Goal: Task Accomplishment & Management: Use online tool/utility

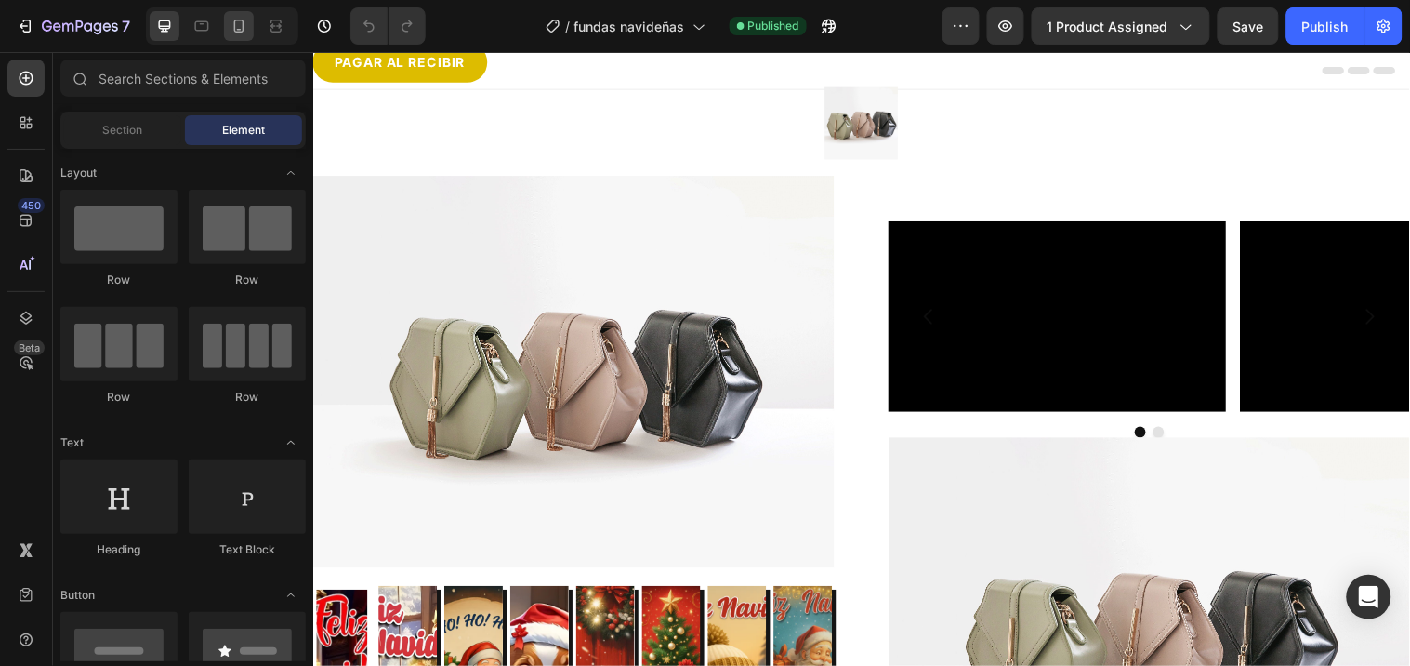
click at [244, 32] on icon at bounding box center [239, 26] width 19 height 19
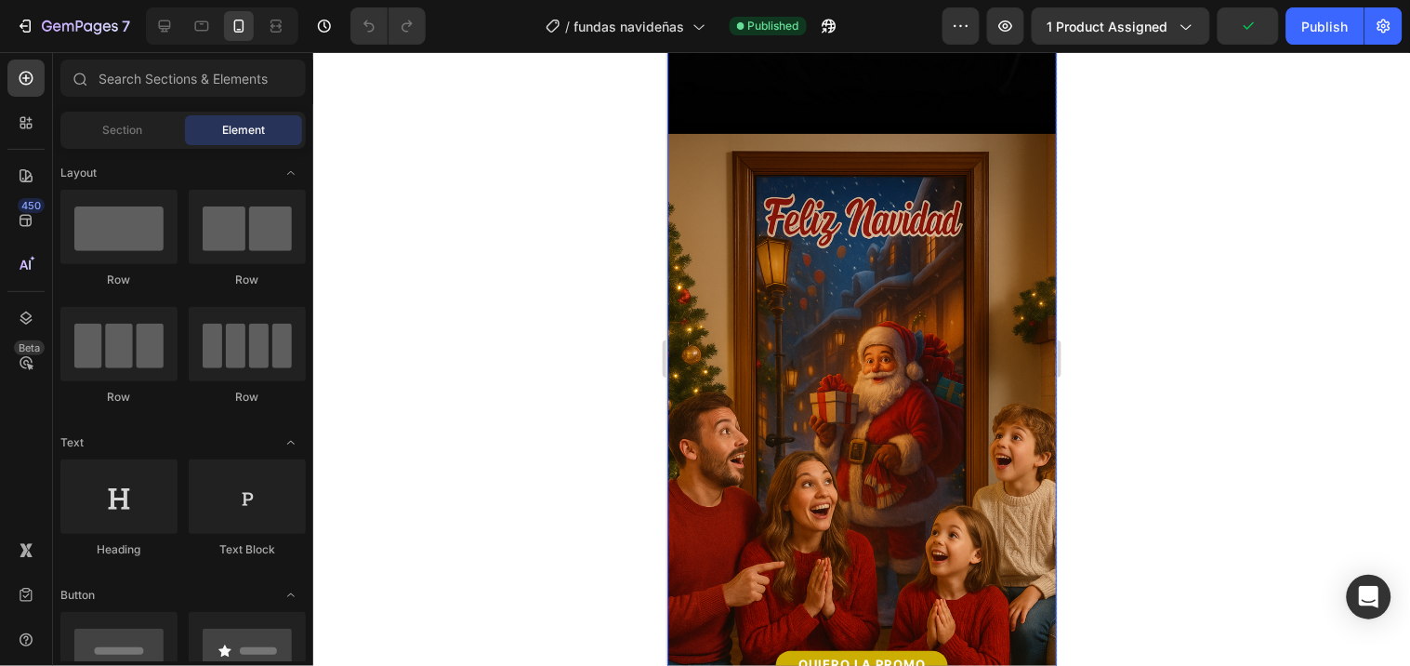
scroll to position [2478, 0]
click at [786, 285] on img at bounding box center [862, 402] width 390 height 539
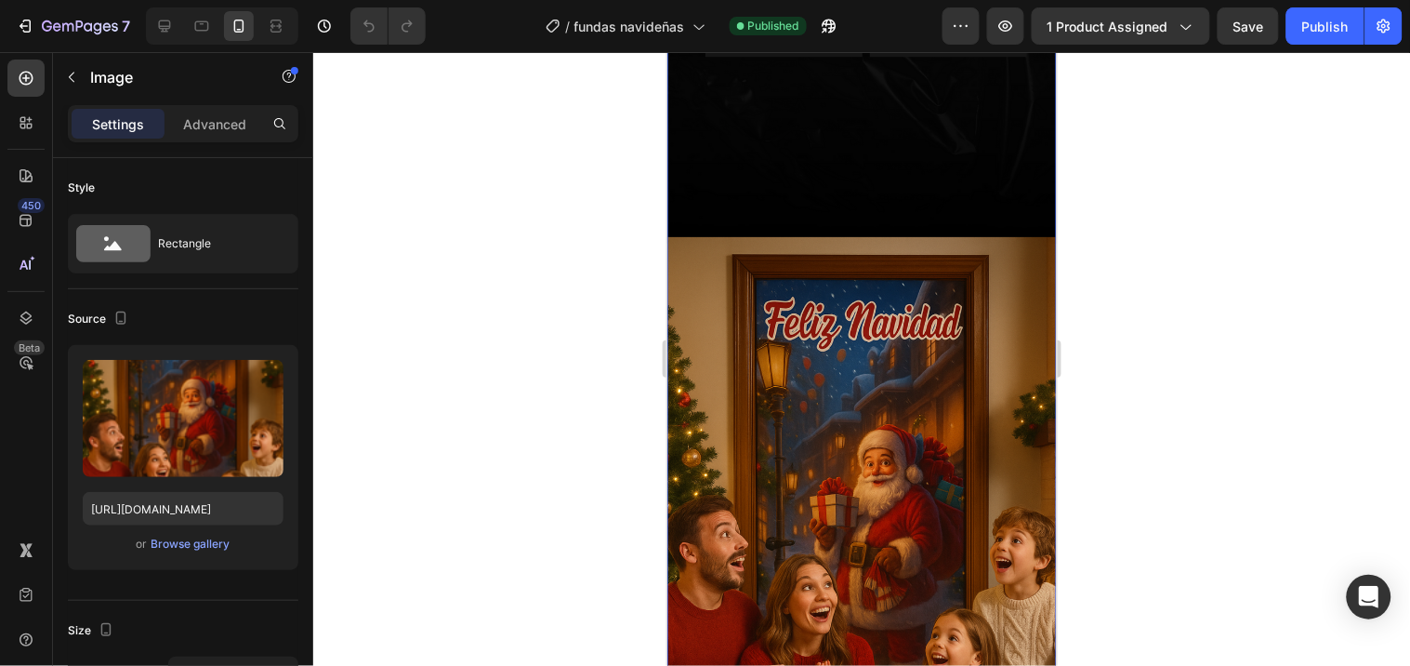
click at [884, 337] on img at bounding box center [862, 505] width 390 height 539
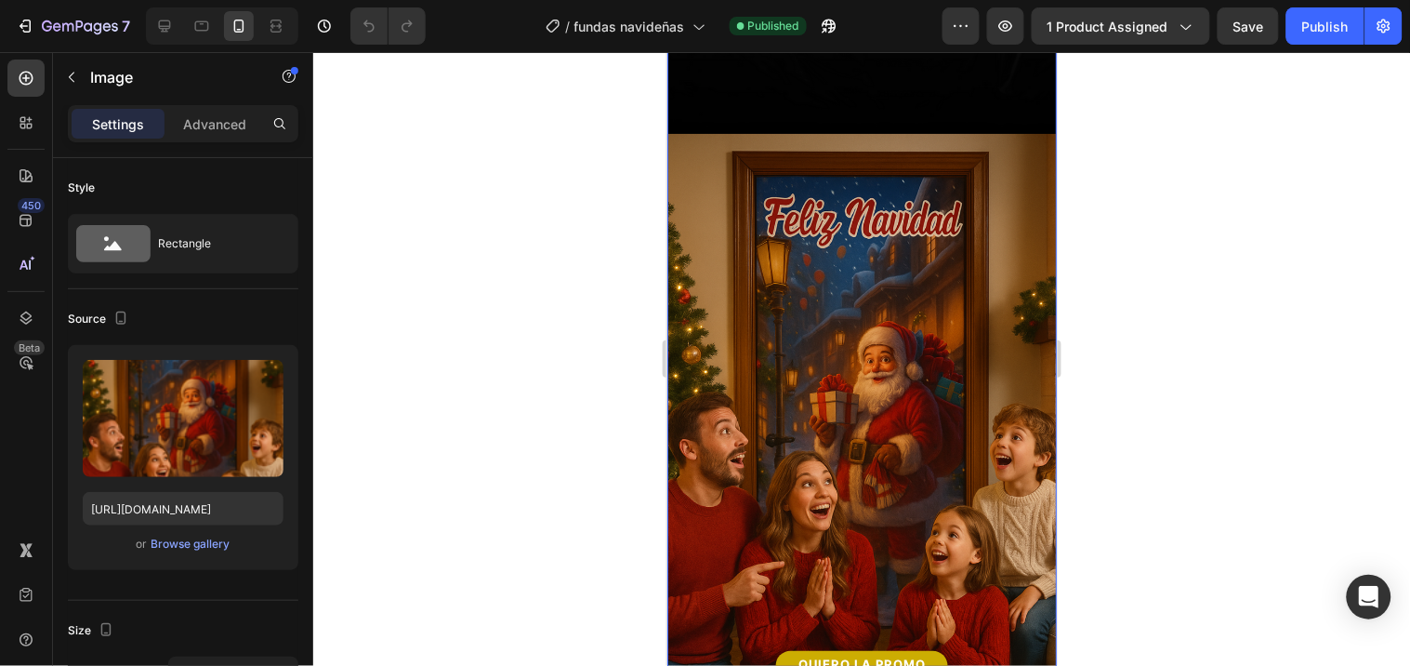
click at [804, 354] on img at bounding box center [862, 402] width 390 height 539
click at [171, 494] on input "[URL][DOMAIN_NAME]" at bounding box center [183, 508] width 201 height 33
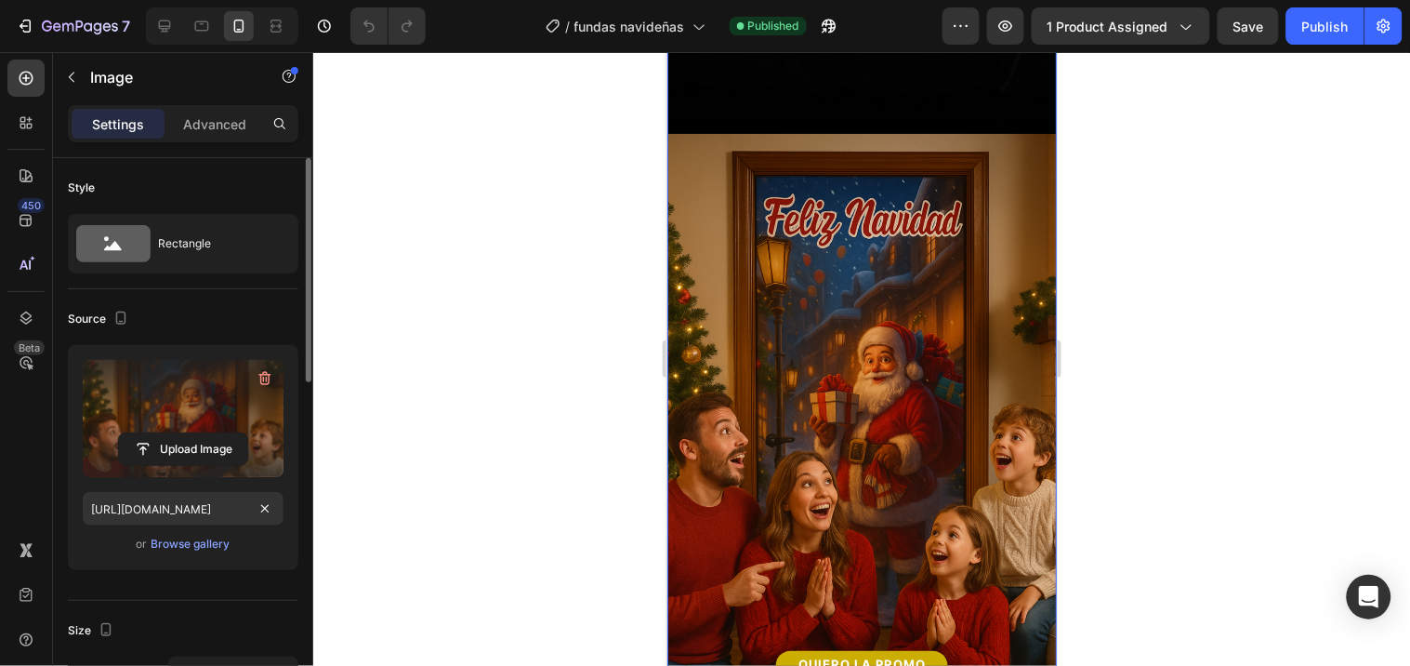
click at [178, 409] on label at bounding box center [183, 418] width 201 height 117
click at [178, 433] on input "file" at bounding box center [183, 449] width 128 height 32
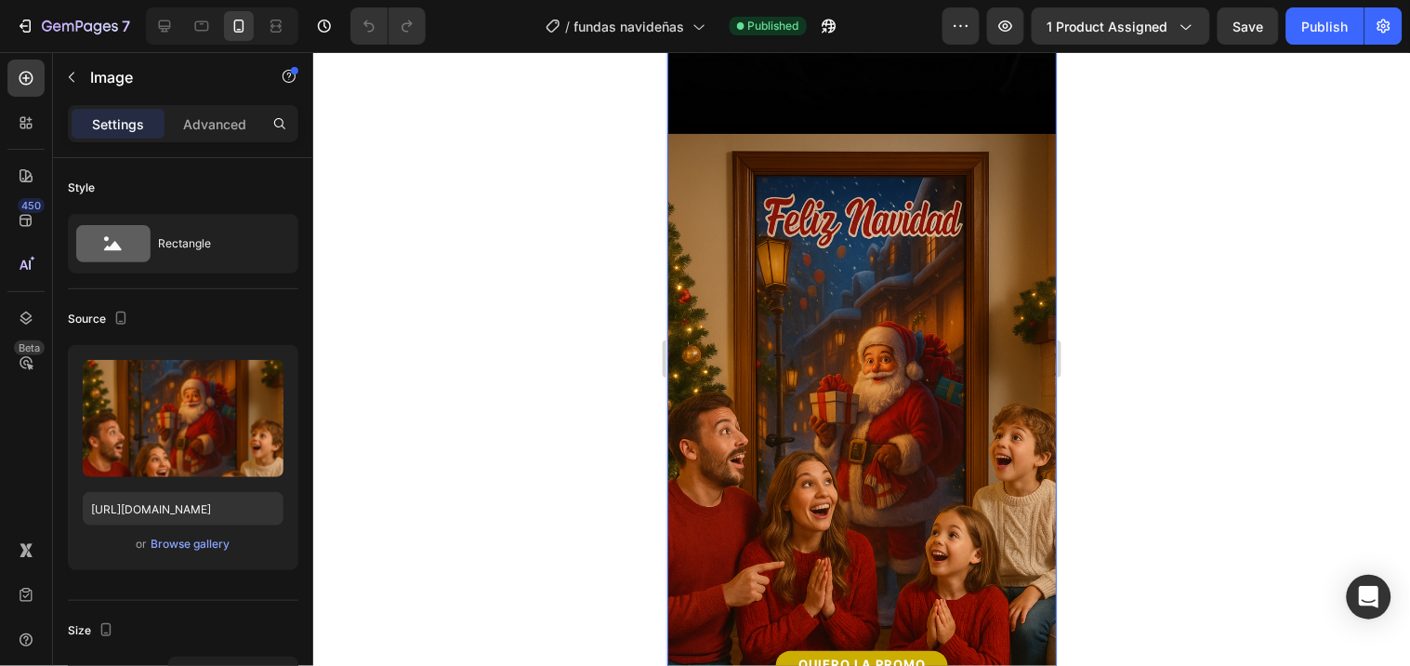
click at [819, 235] on img at bounding box center [862, 402] width 390 height 539
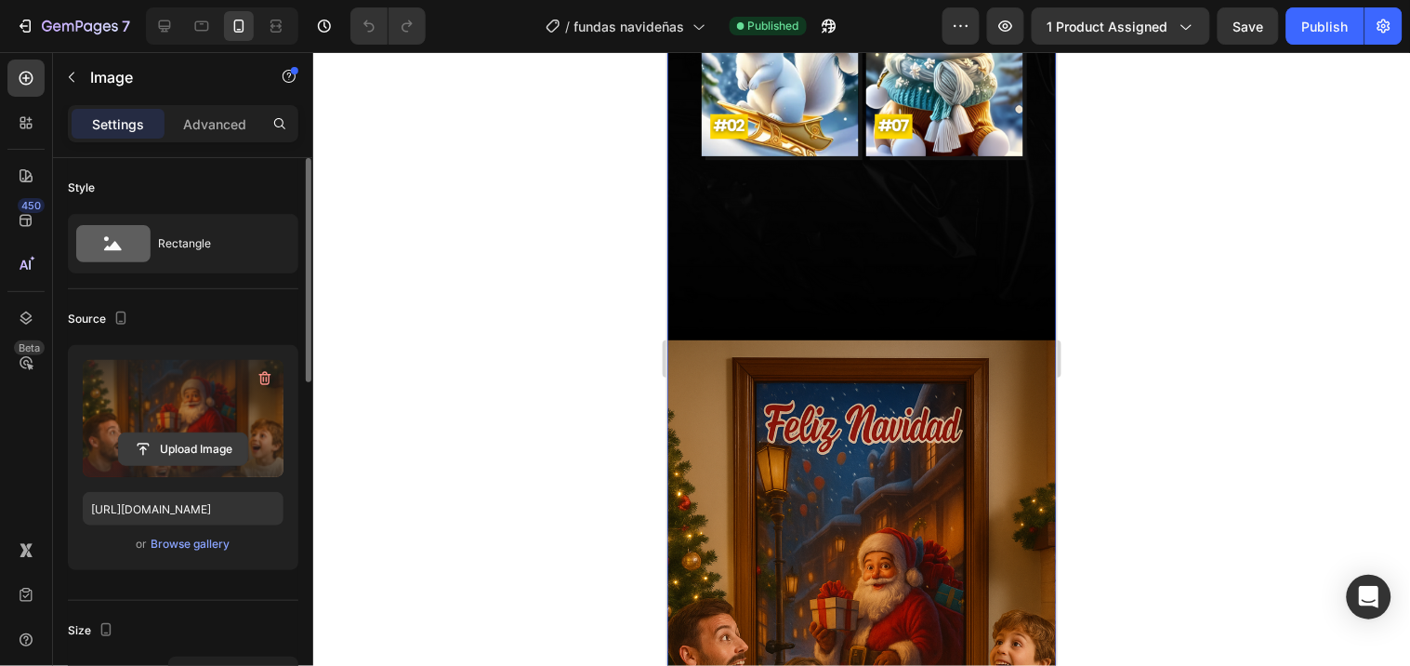
click at [195, 446] on input "file" at bounding box center [183, 449] width 128 height 32
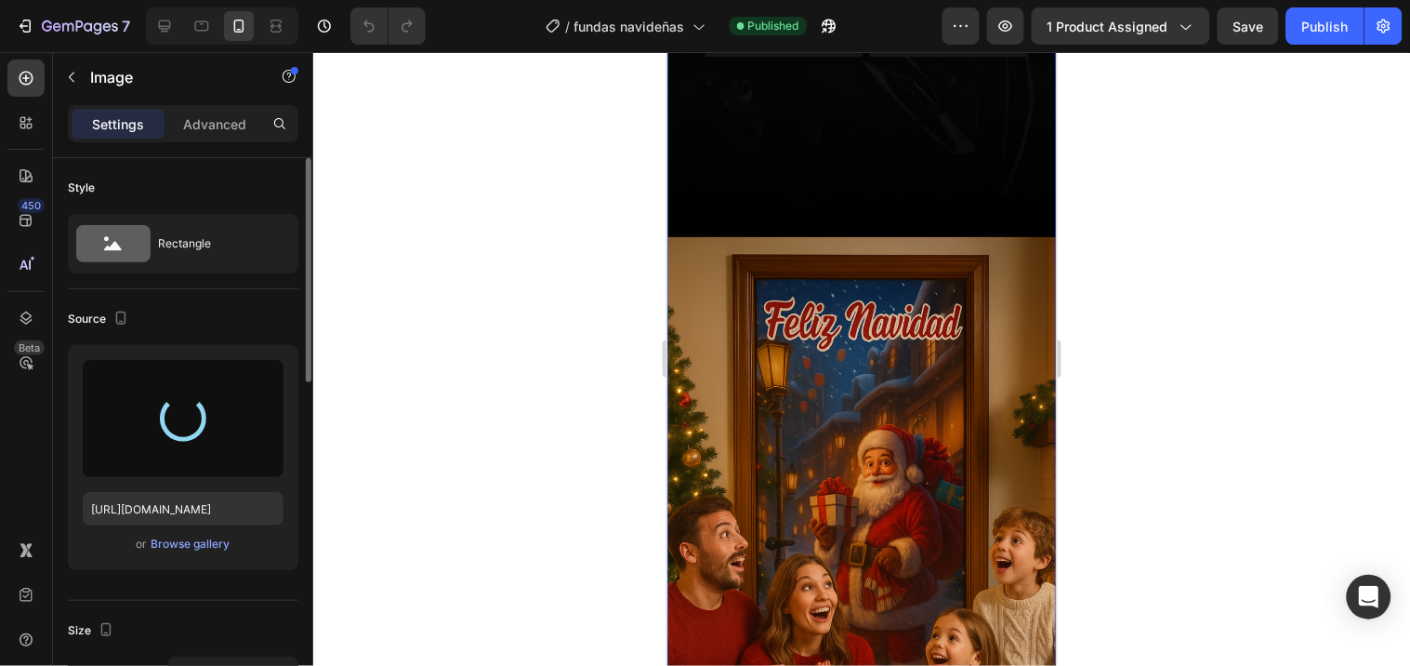
scroll to position [2685, 0]
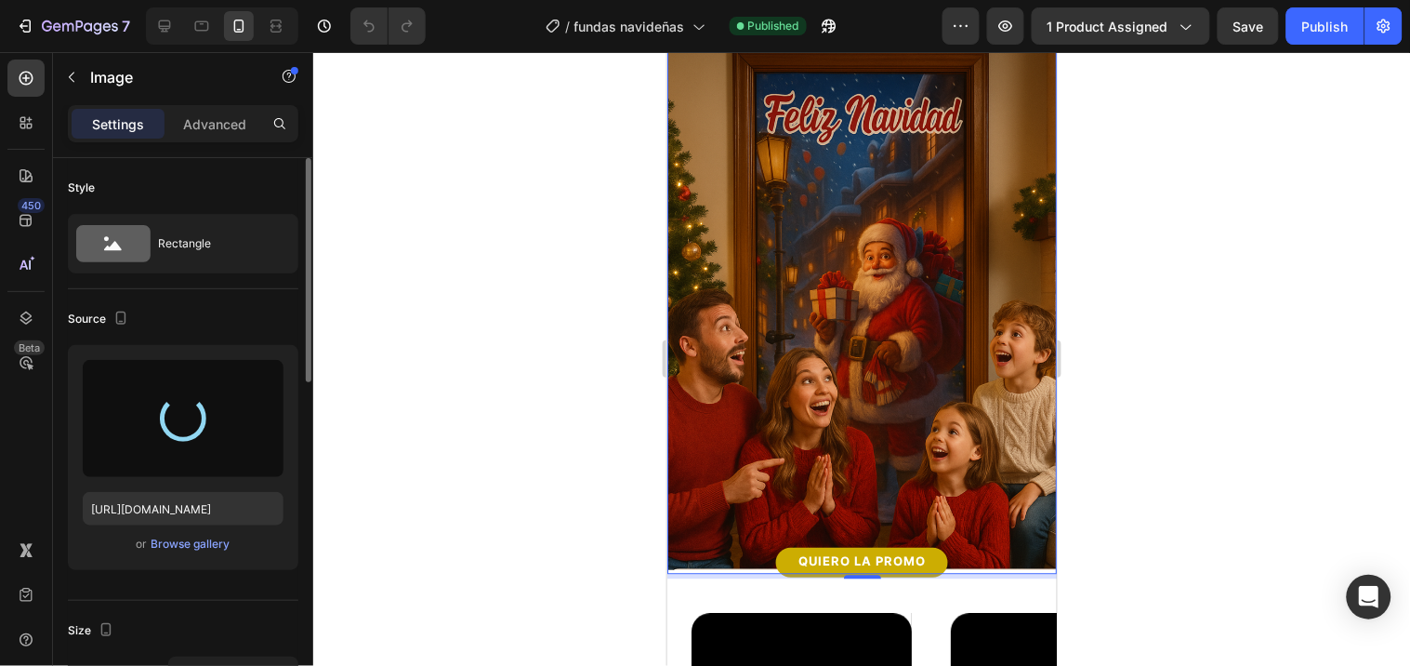
type input "[URL][DOMAIN_NAME]"
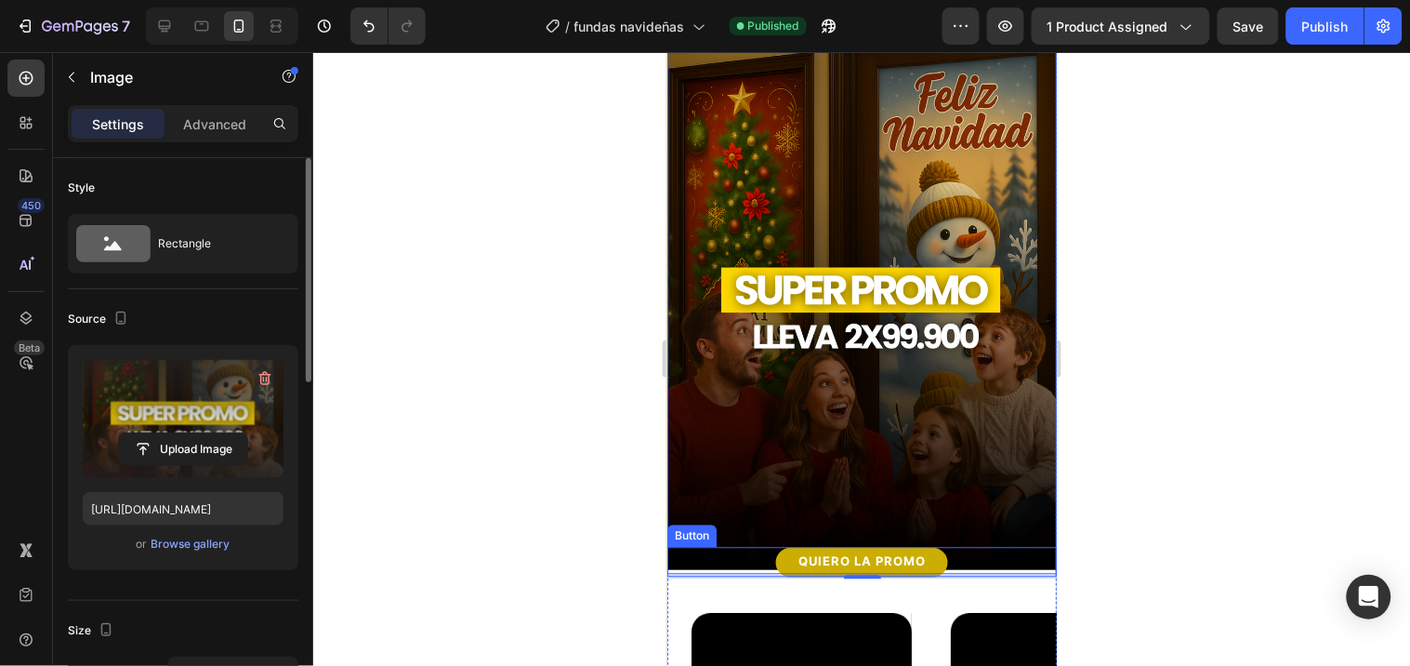
scroll to position [2582, 0]
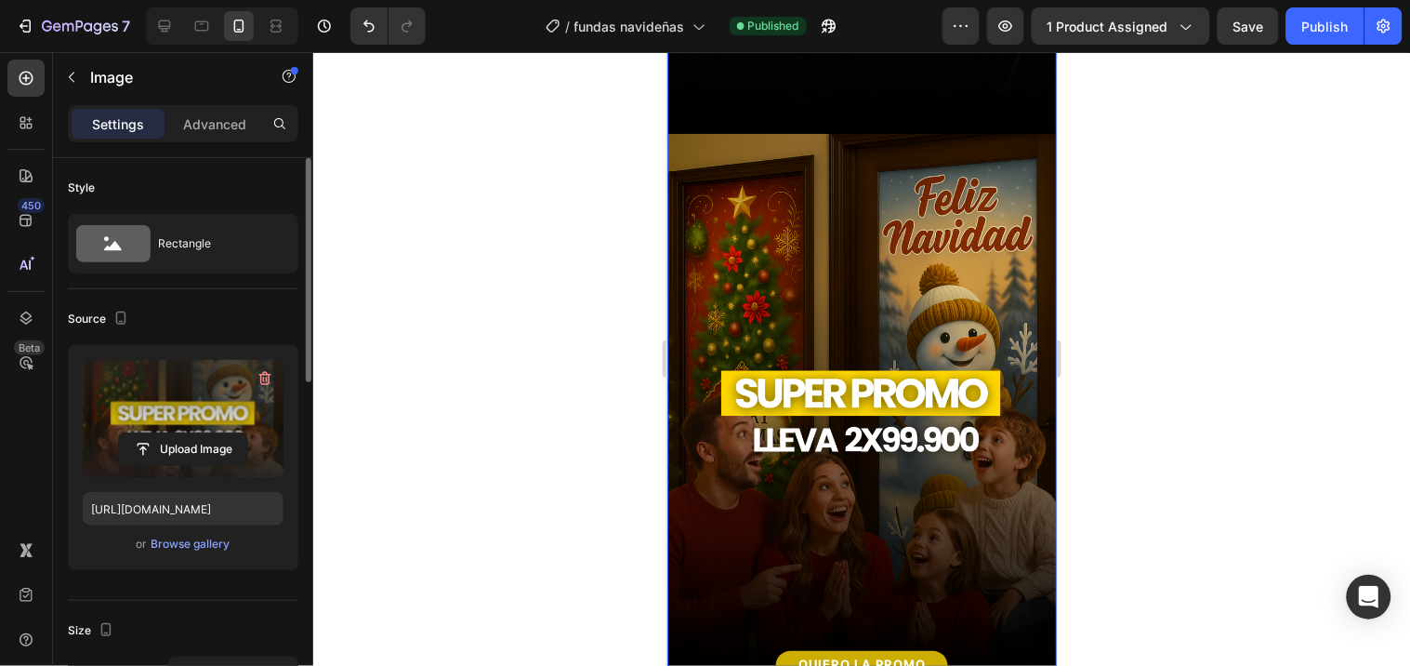
click at [1308, 304] on div at bounding box center [861, 359] width 1097 height 614
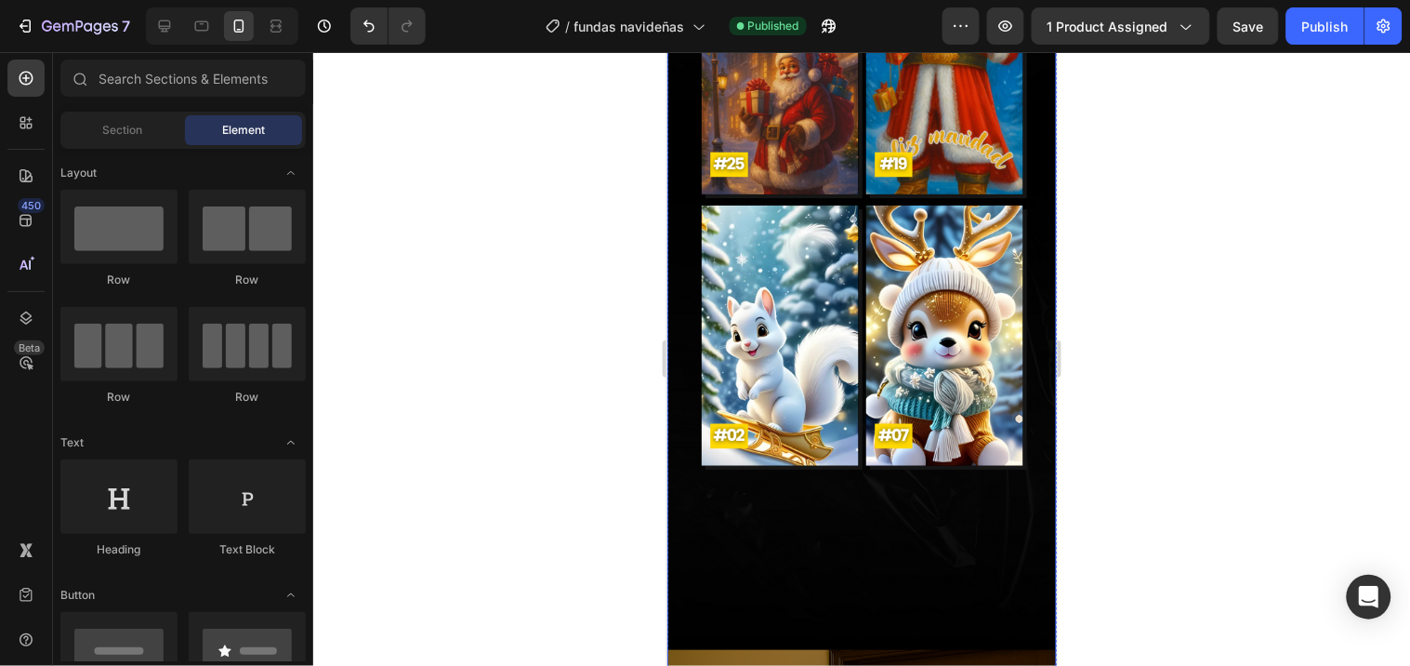
scroll to position [2375, 0]
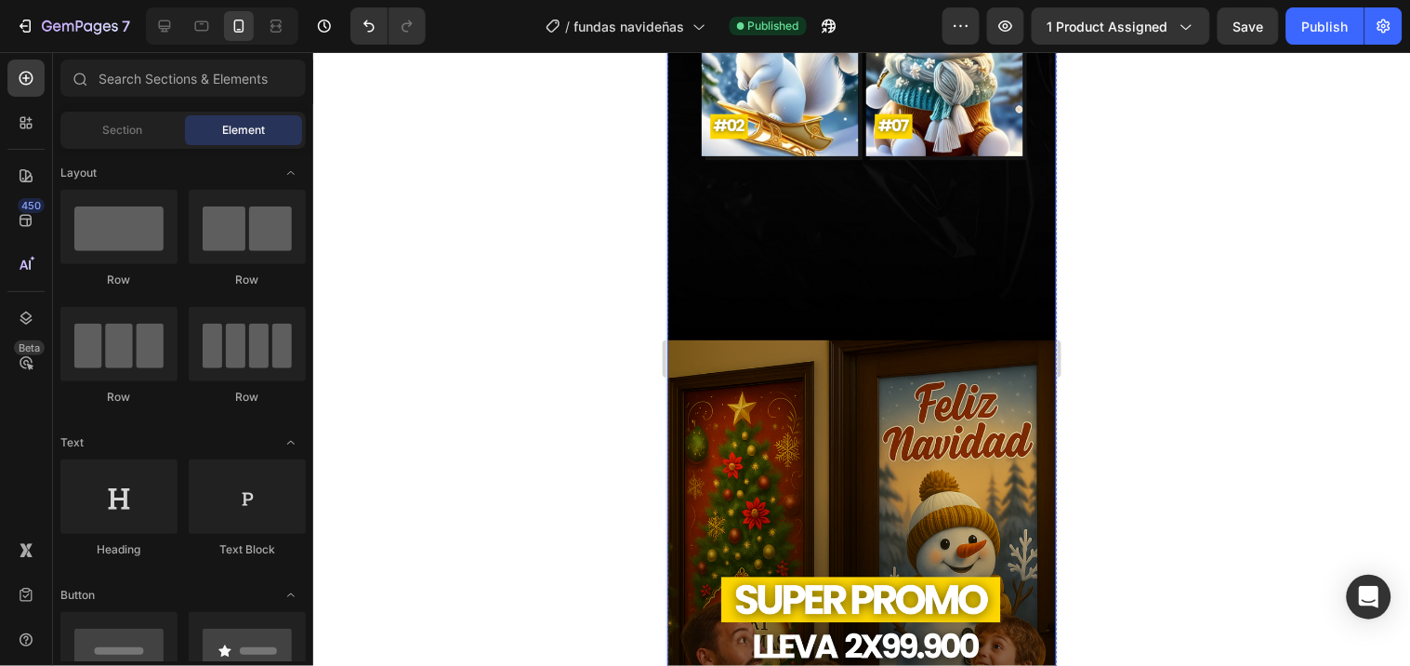
click at [891, 348] on img at bounding box center [862, 608] width 390 height 539
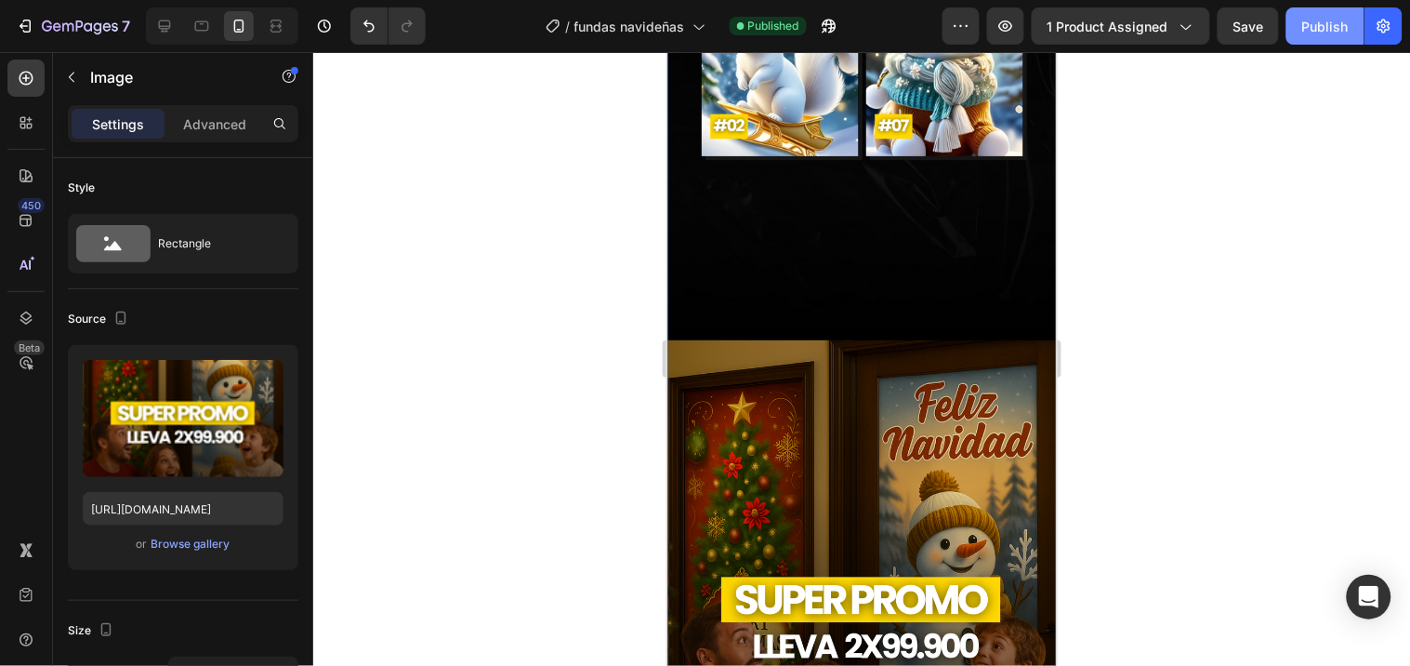
click at [1321, 20] on div "Publish" at bounding box center [1325, 27] width 46 height 20
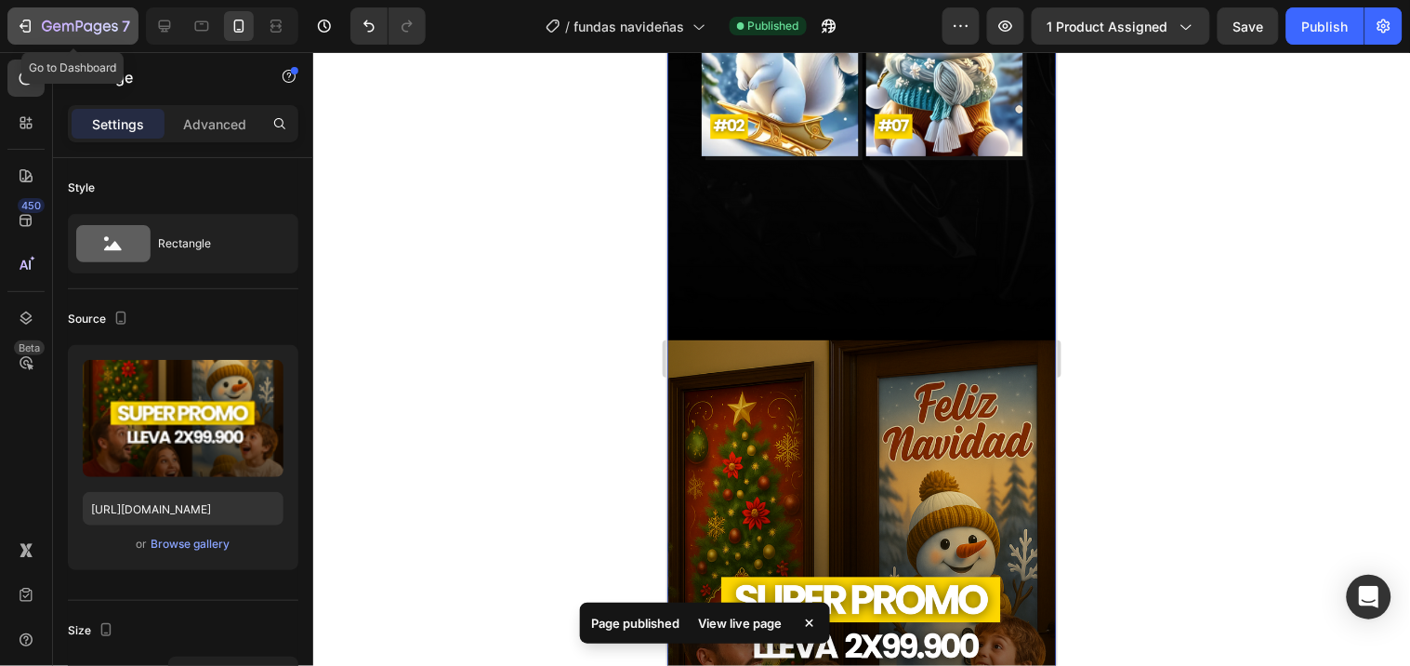
click at [79, 26] on icon "button" at bounding box center [79, 25] width 7 height 11
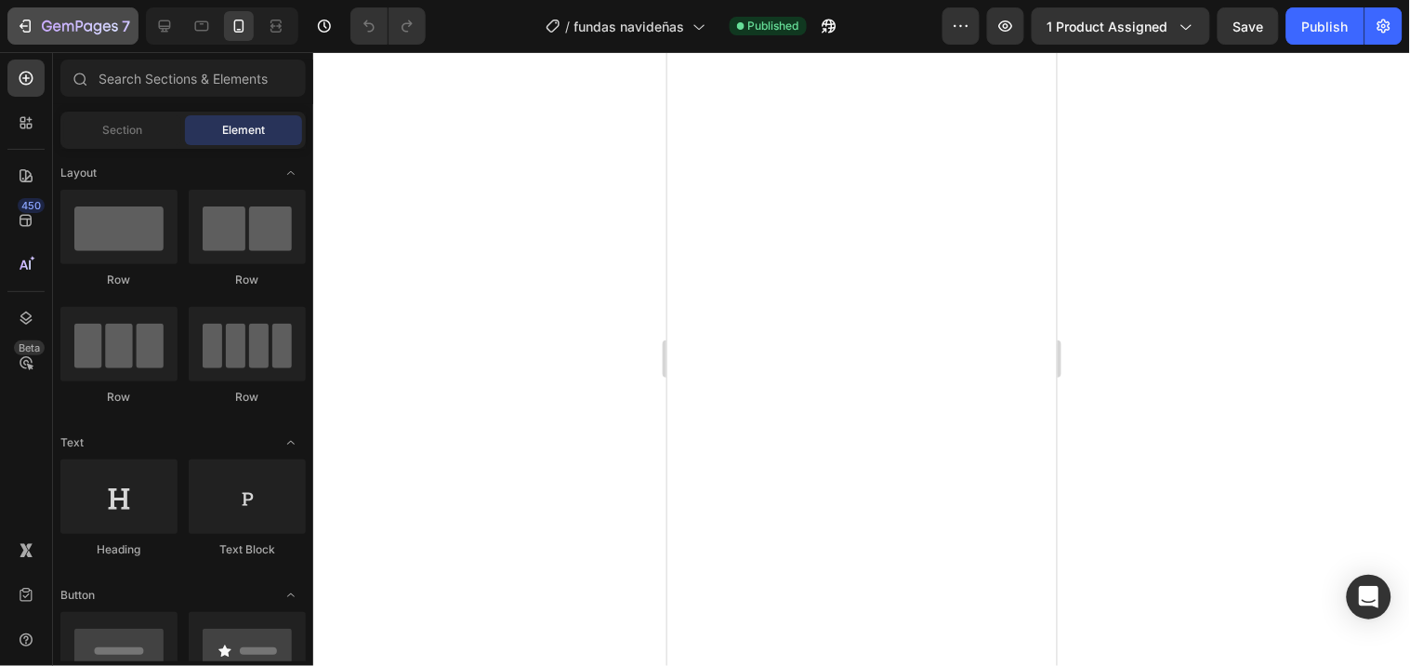
click at [59, 24] on icon "button" at bounding box center [57, 26] width 8 height 8
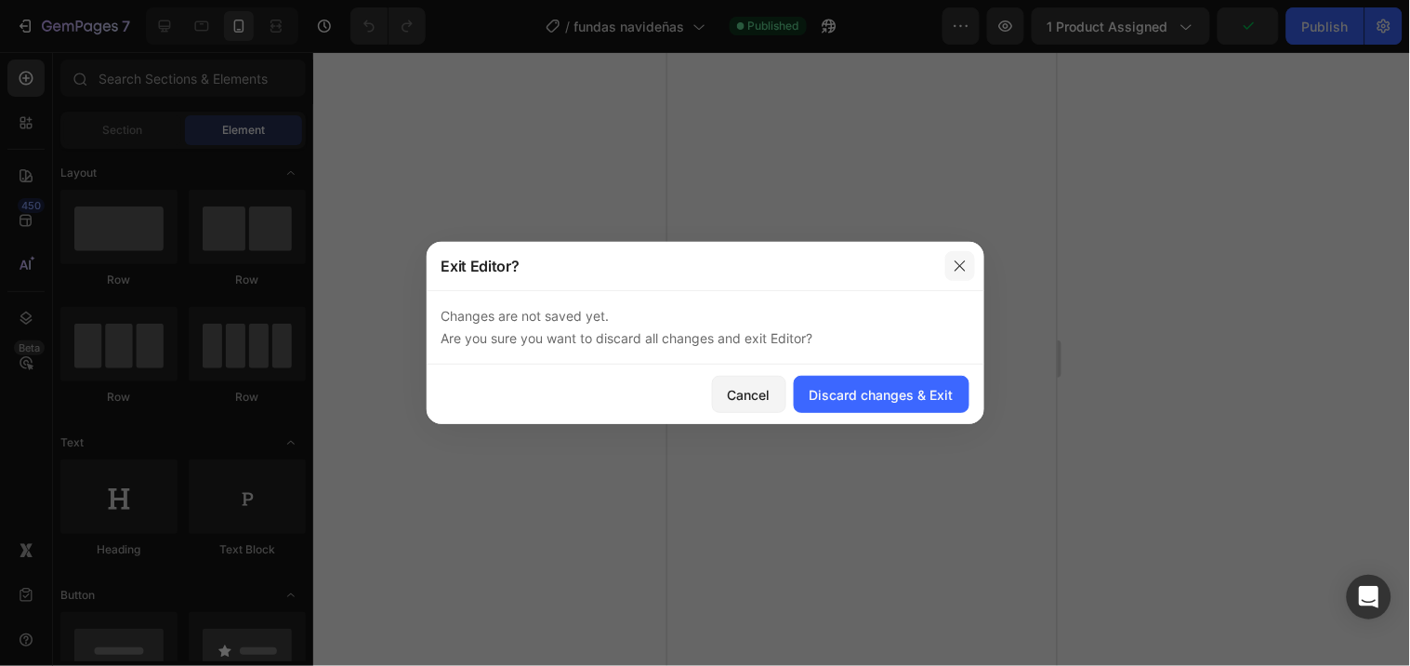
click at [955, 268] on icon "button" at bounding box center [960, 265] width 15 height 15
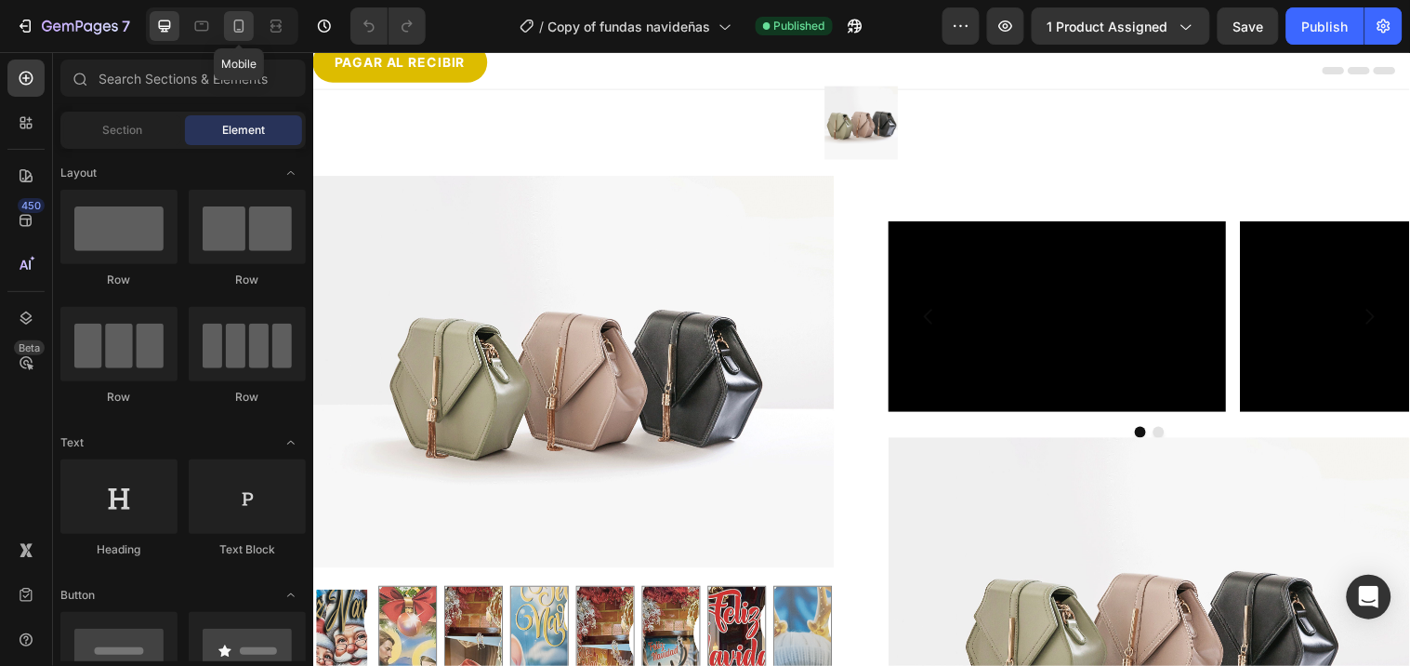
click at [235, 21] on icon at bounding box center [239, 26] width 10 height 13
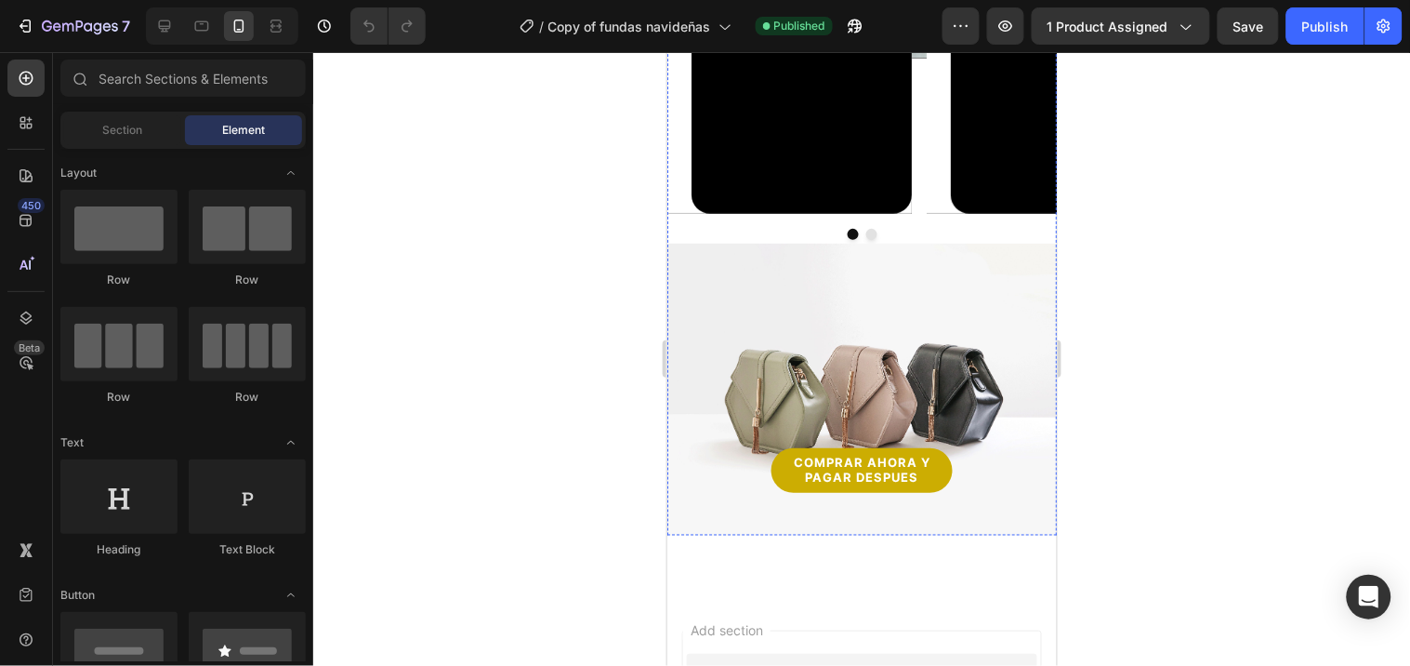
scroll to position [2478, 0]
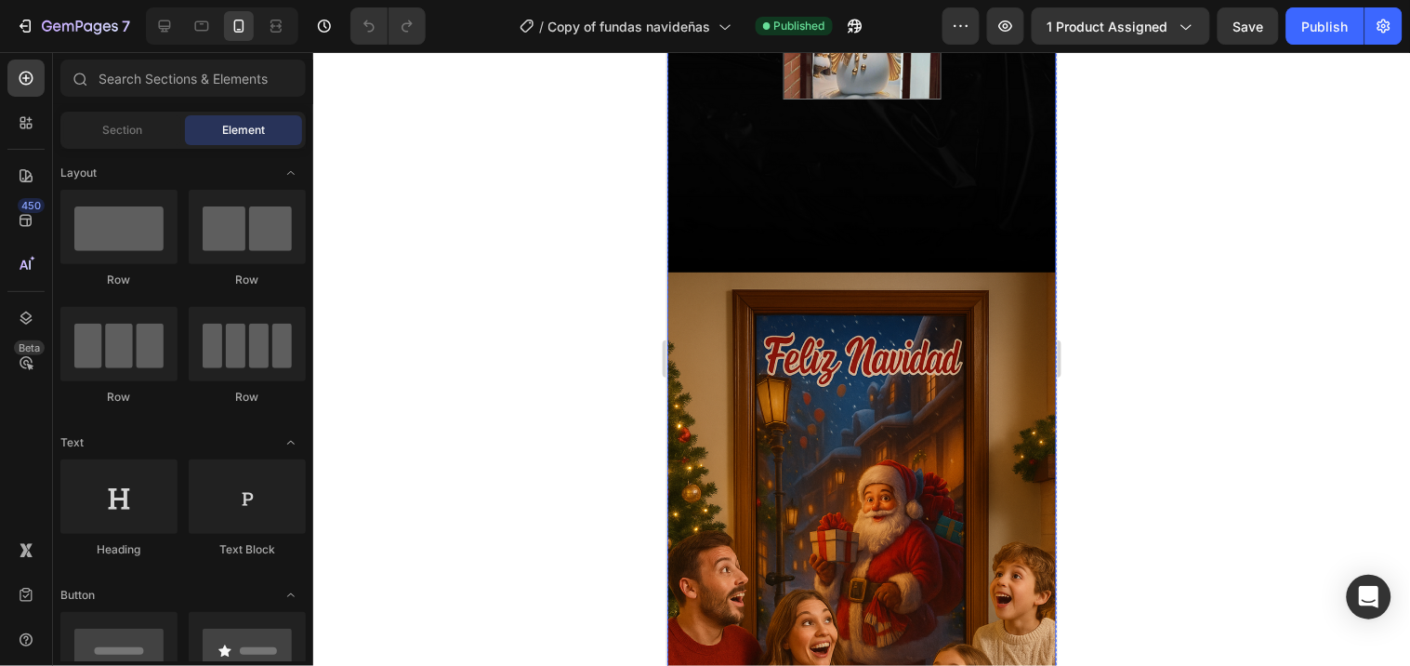
click at [845, 416] on img at bounding box center [862, 540] width 390 height 539
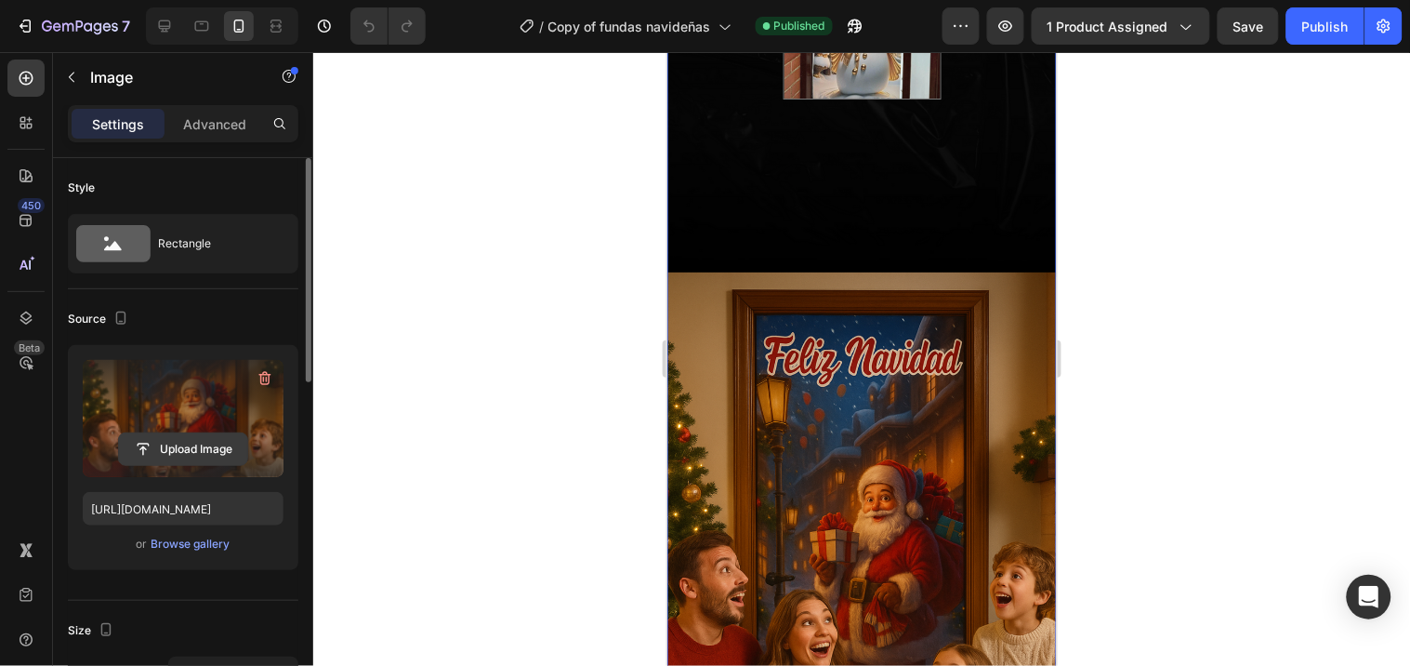
click at [206, 456] on input "file" at bounding box center [183, 449] width 128 height 32
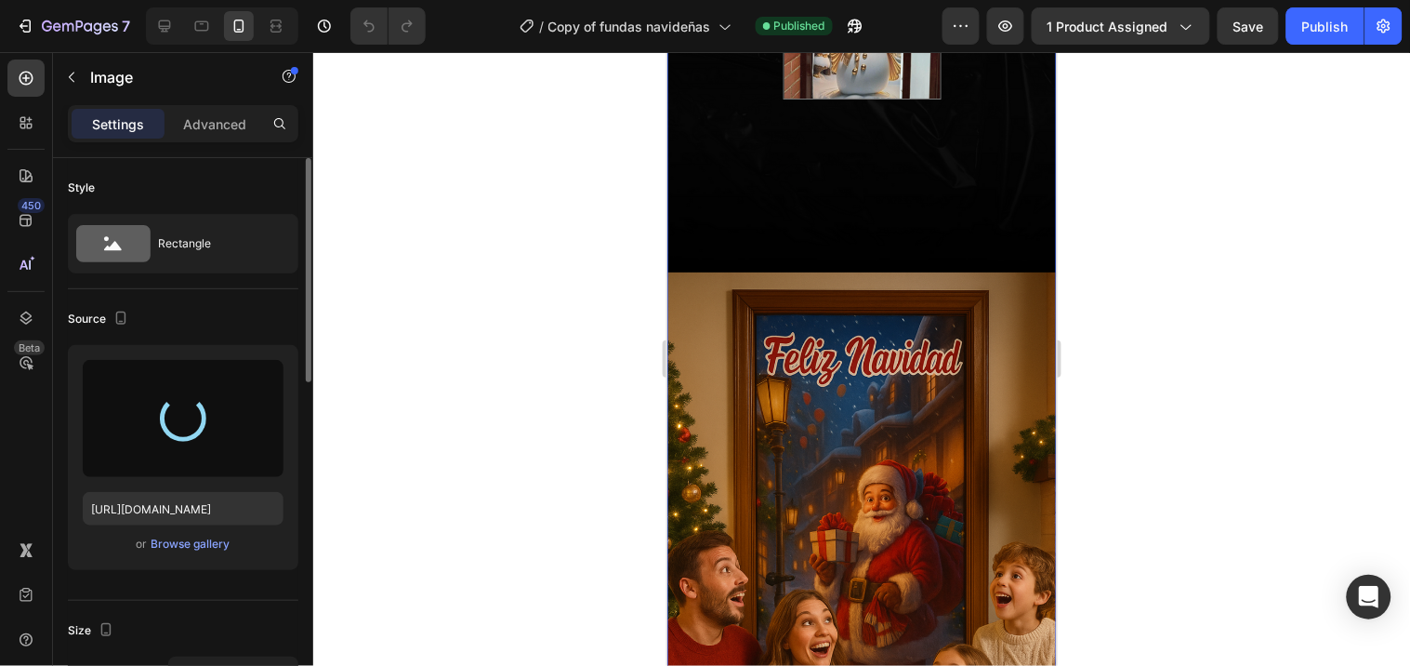
type input "https://cdn.shopify.com/s/files/1/0555/7918/1226/files/gempages_475399761675944…"
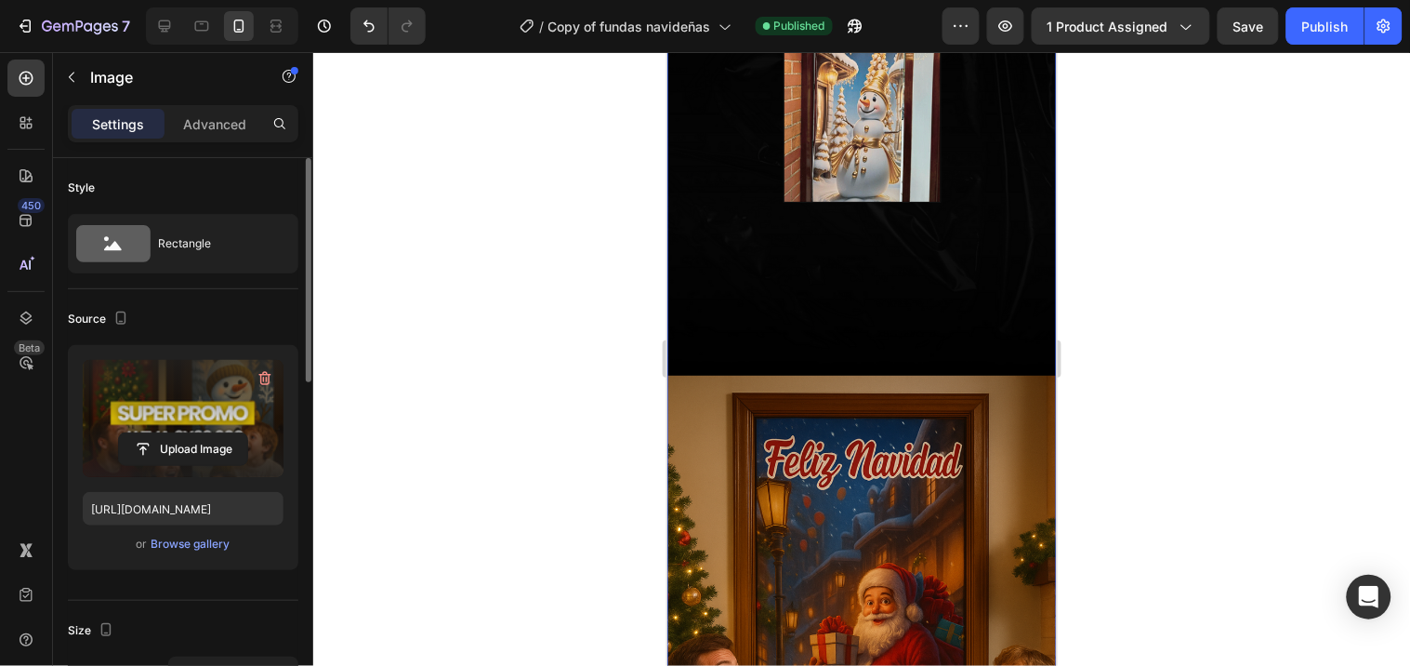
scroll to position [2272, 0]
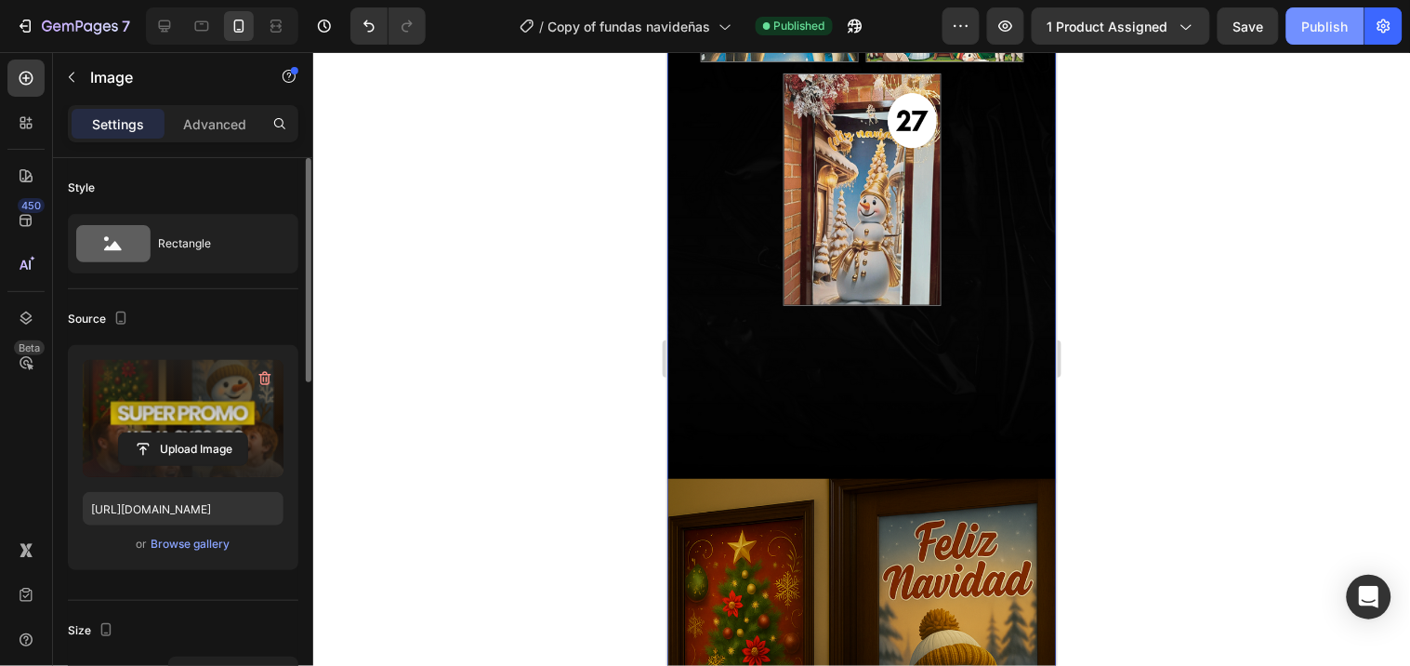
click at [1311, 19] on div "Publish" at bounding box center [1325, 27] width 46 height 20
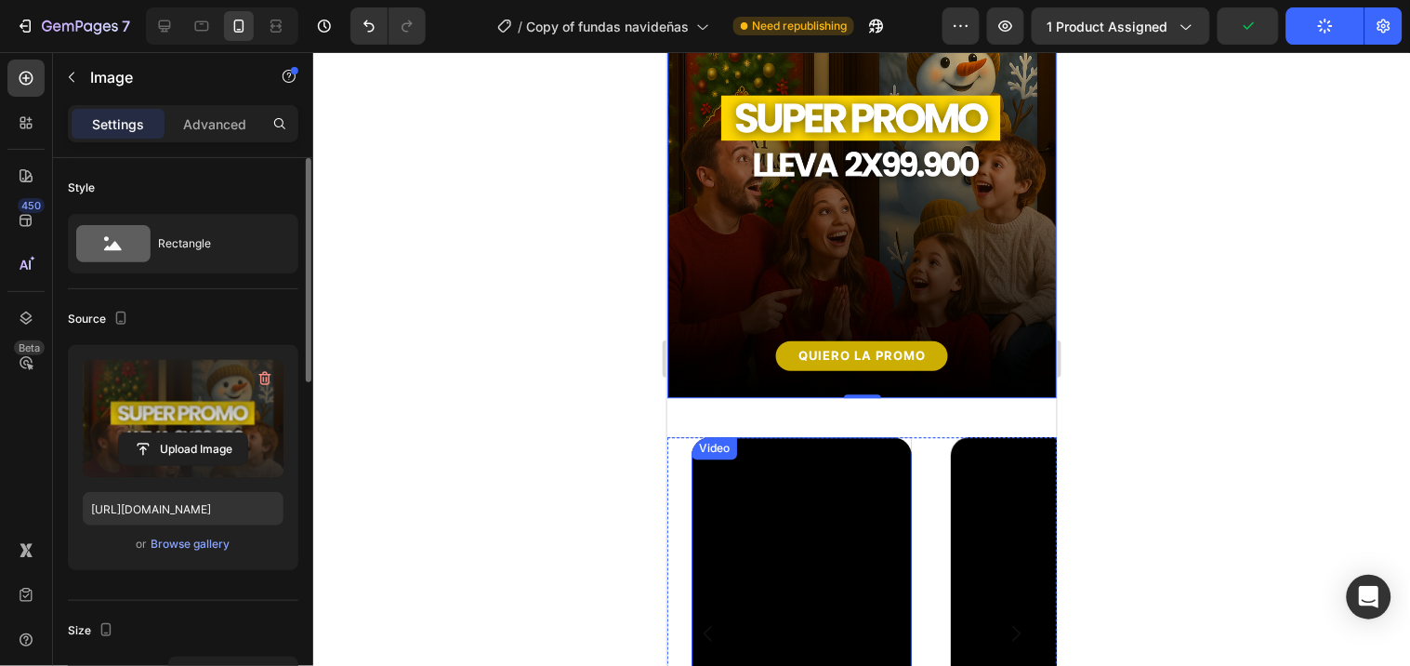
scroll to position [2685, 0]
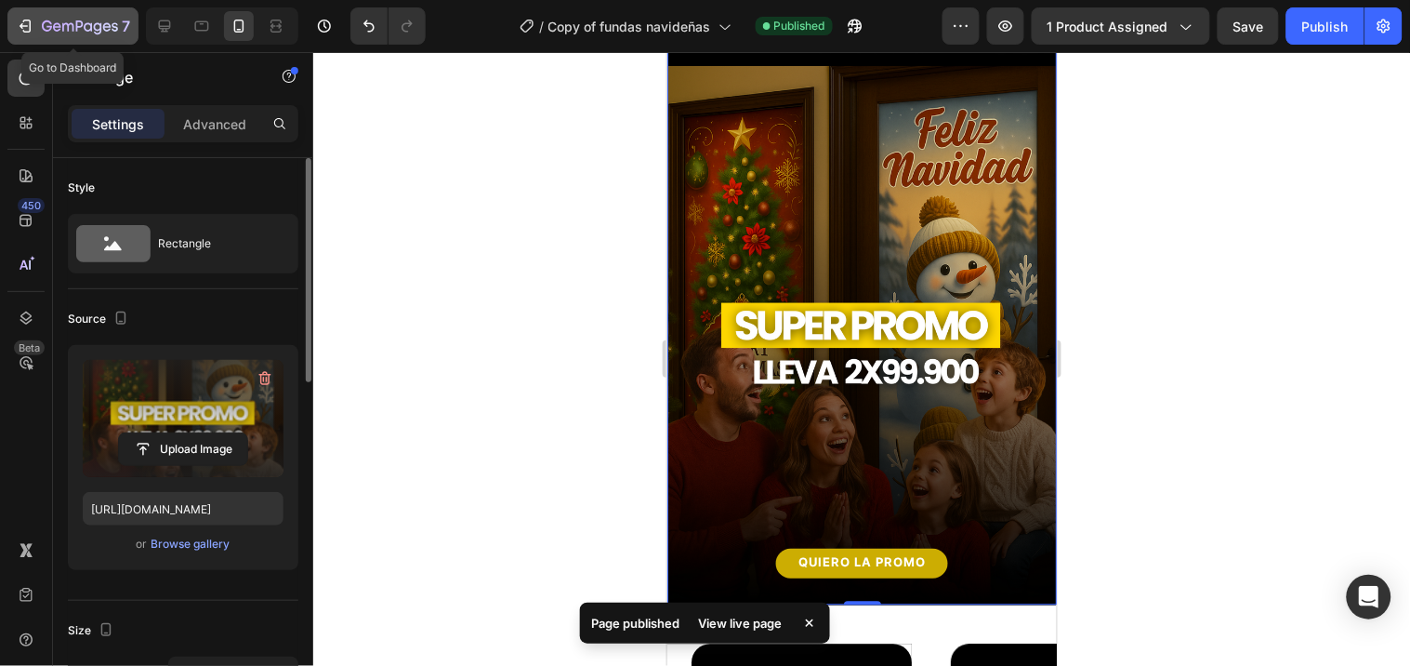
click at [32, 19] on icon "button" at bounding box center [25, 26] width 19 height 19
